Goal: Communication & Community: Ask a question

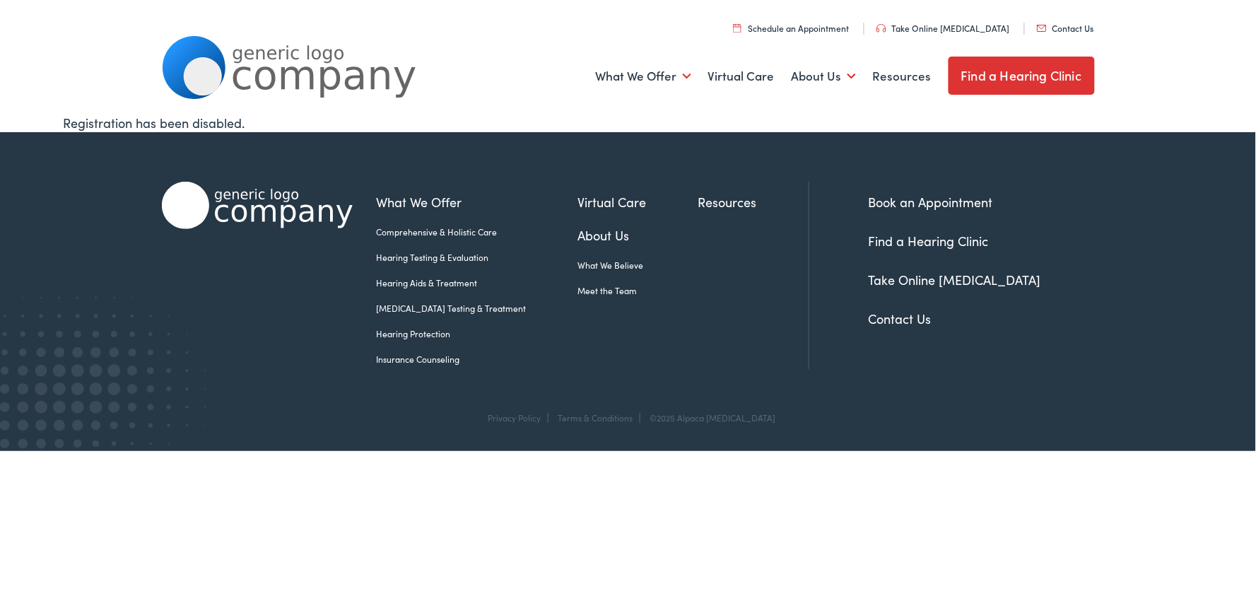
click at [1037, 22] on link "Contact Us" at bounding box center [1065, 28] width 57 height 12
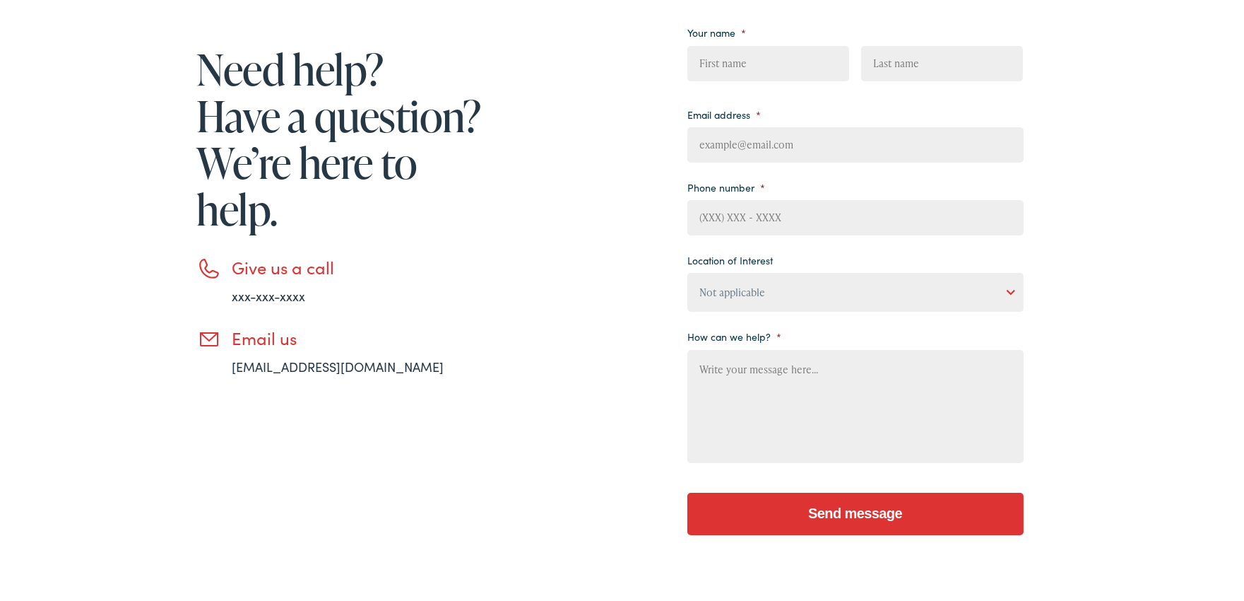
scroll to position [131, 0]
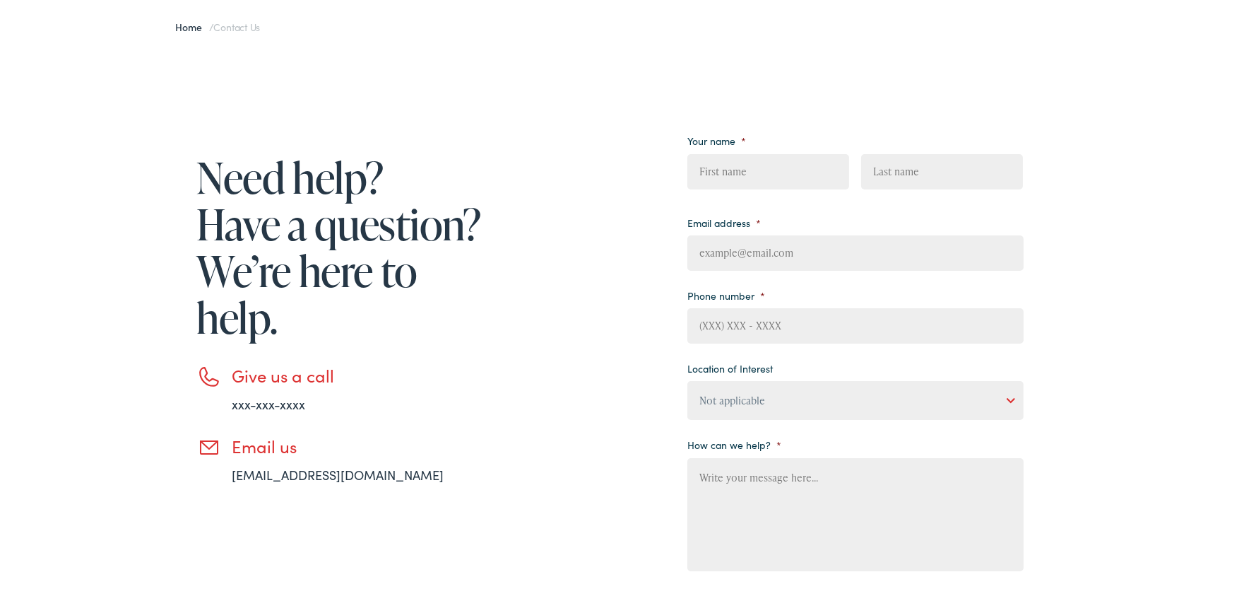
click at [790, 451] on li "How can we help? *" at bounding box center [855, 501] width 336 height 141
click at [767, 476] on textarea "How can we help? *" at bounding box center [855, 511] width 336 height 113
paste textarea "Wikipedia is considered to be the World’s most significant tool for reference m…"
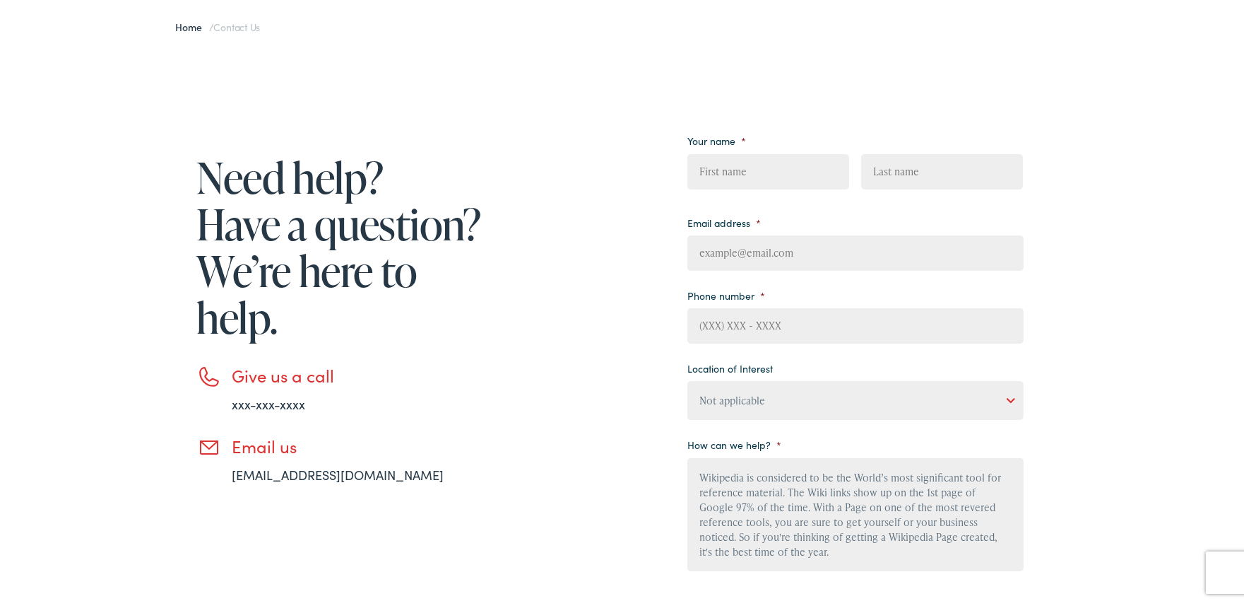
scroll to position [151, 0]
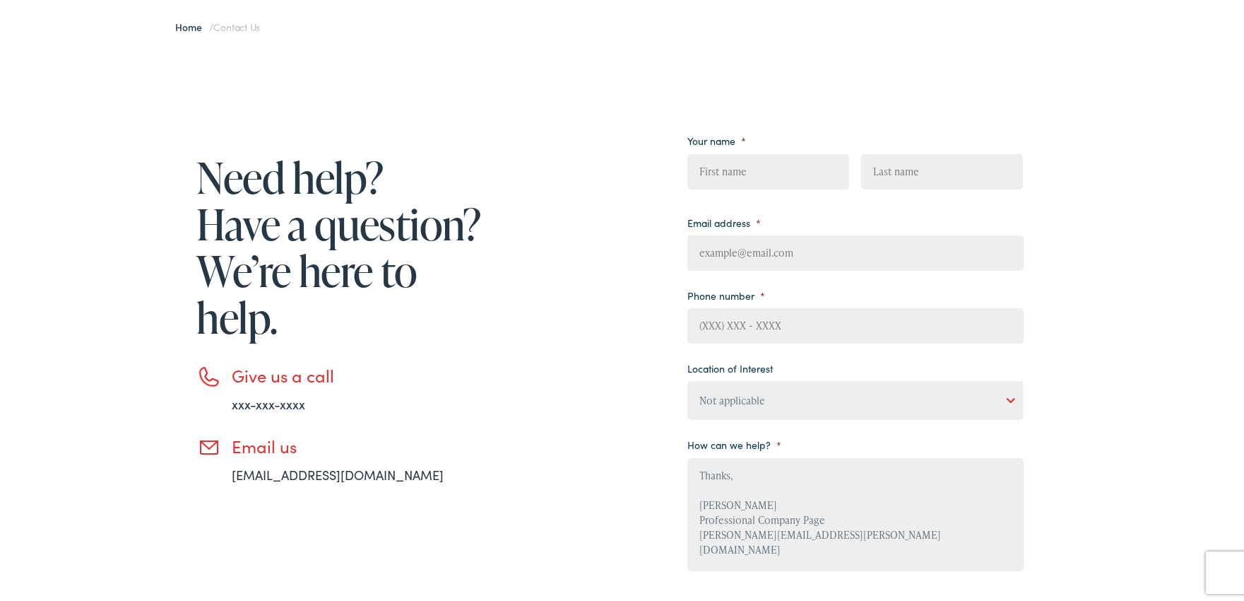
type textarea "Wikipedia is considered to be the World’s most significant tool for reference m…"
click at [780, 380] on select "Not applicable [PERSON_NAME] [MEDICAL_DATA], Seguin Estes [MEDICAL_DATA], San […" at bounding box center [855, 397] width 336 height 39
select select "Estes Audiology, Austin"
click at [687, 379] on select "Not applicable Estes Audiology, Seguin Estes Audiology, San Antonio Estes Audio…" at bounding box center [855, 397] width 336 height 39
click at [765, 341] on input "(___) ___-____" at bounding box center [855, 322] width 336 height 35
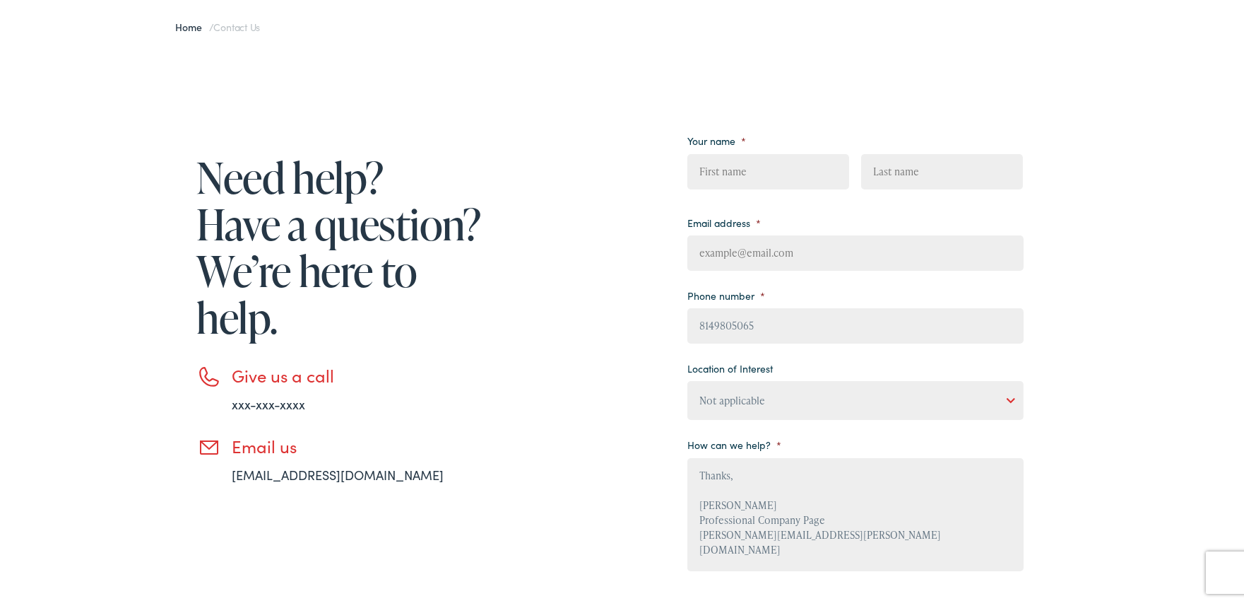
type input "(814) 980-5065"
type input "Ricky"
type input "Carder"
type input "Ricky.Carder@Professionalcompanypage.com"
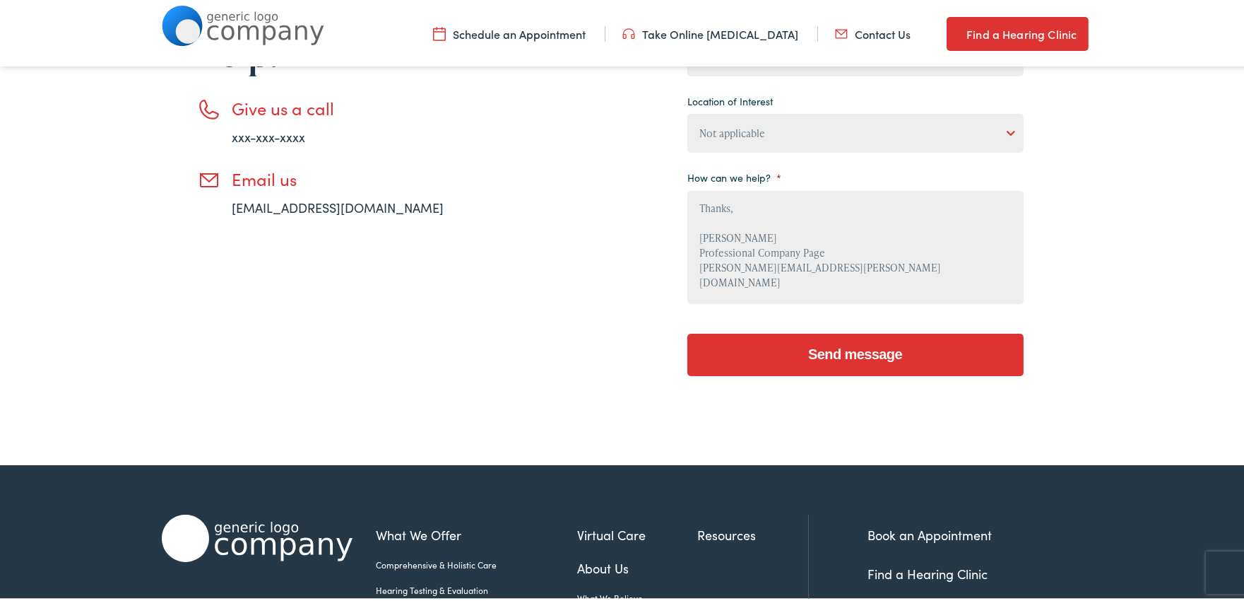
click at [854, 342] on input "Send message" at bounding box center [855, 352] width 336 height 42
click at [864, 348] on input "Send message" at bounding box center [855, 352] width 336 height 42
